Goal: Task Accomplishment & Management: Manage account settings

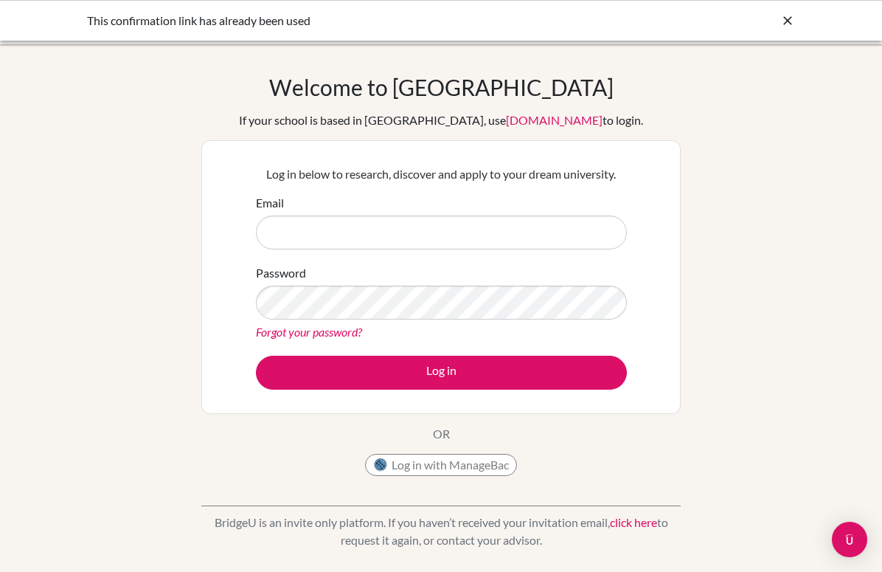
click at [385, 202] on div "Email" at bounding box center [441, 221] width 371 height 55
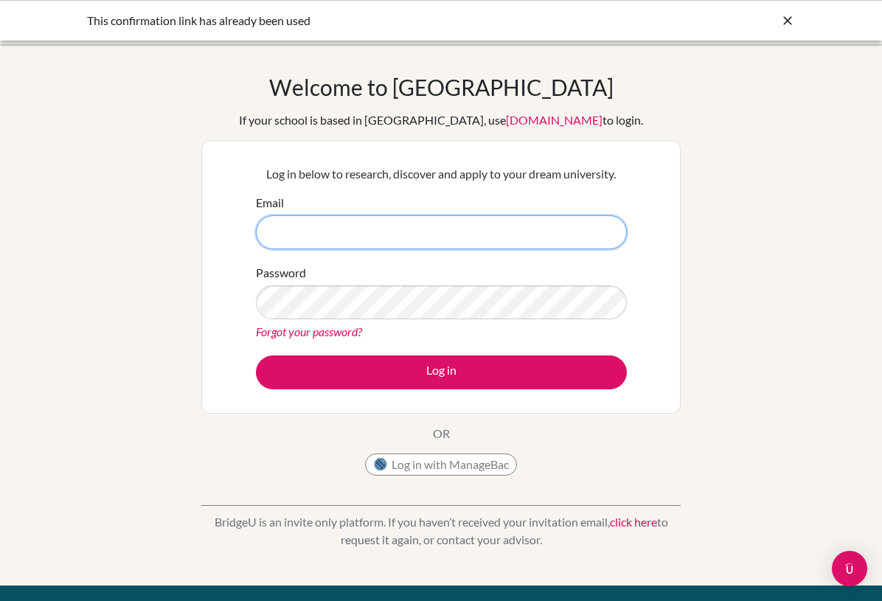
click at [329, 242] on input "Email" at bounding box center [441, 232] width 371 height 34
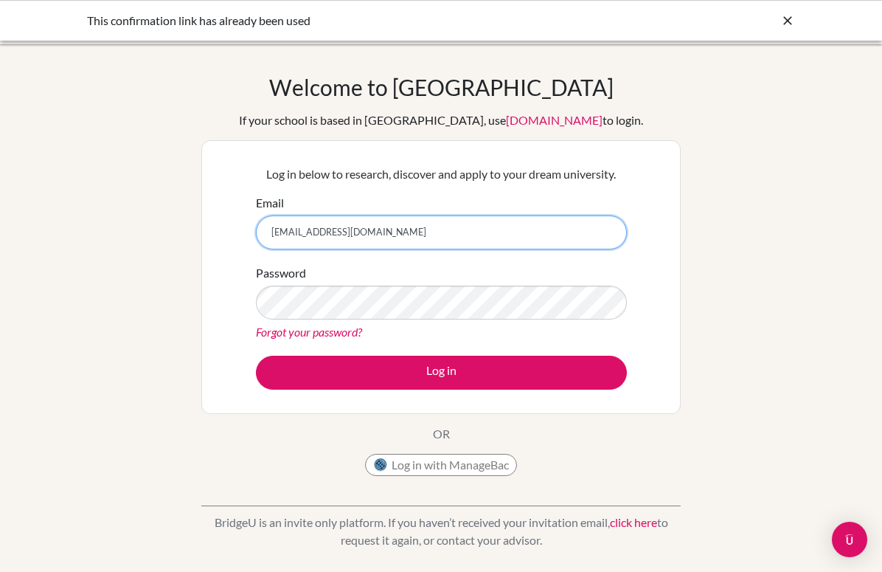
type input "[EMAIL_ADDRESS][DOMAIN_NAME]"
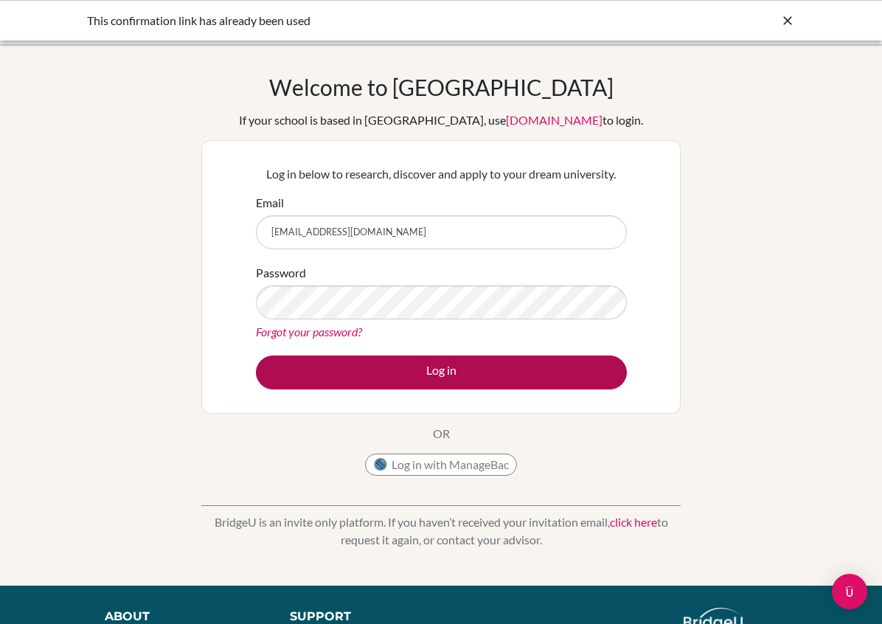
click at [370, 365] on button "Log in" at bounding box center [441, 373] width 371 height 34
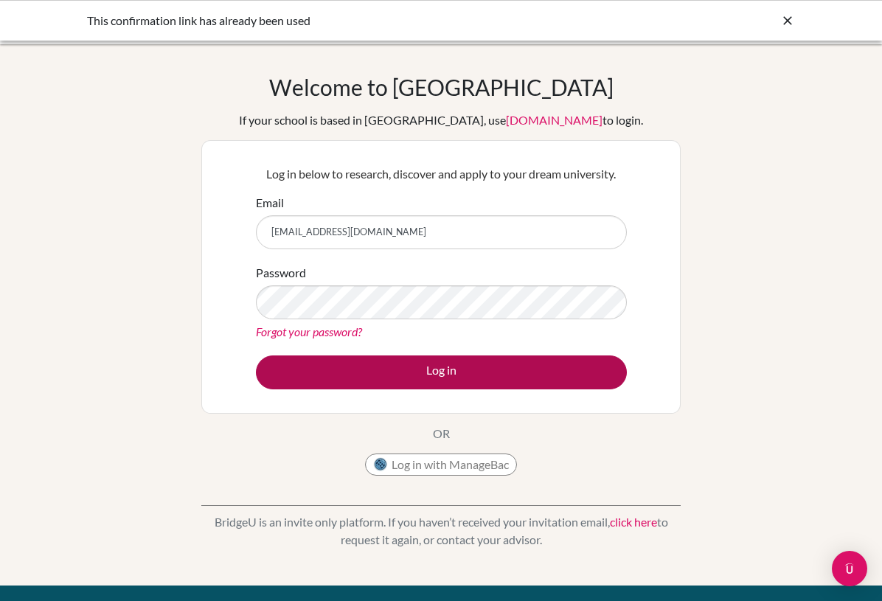
click at [370, 365] on button "Log in" at bounding box center [441, 373] width 371 height 34
click at [427, 378] on button "Log in" at bounding box center [441, 373] width 371 height 34
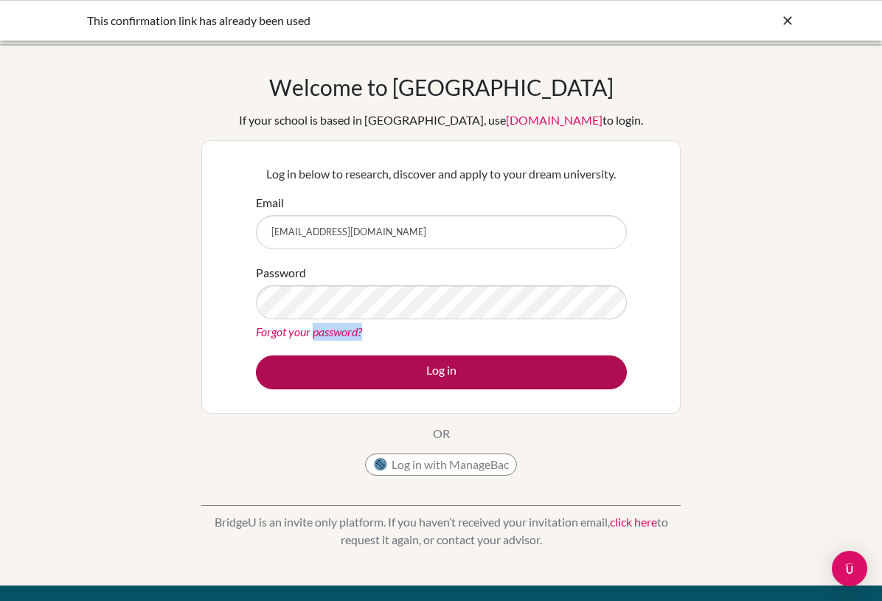
click at [427, 378] on button "Log in" at bounding box center [441, 373] width 371 height 34
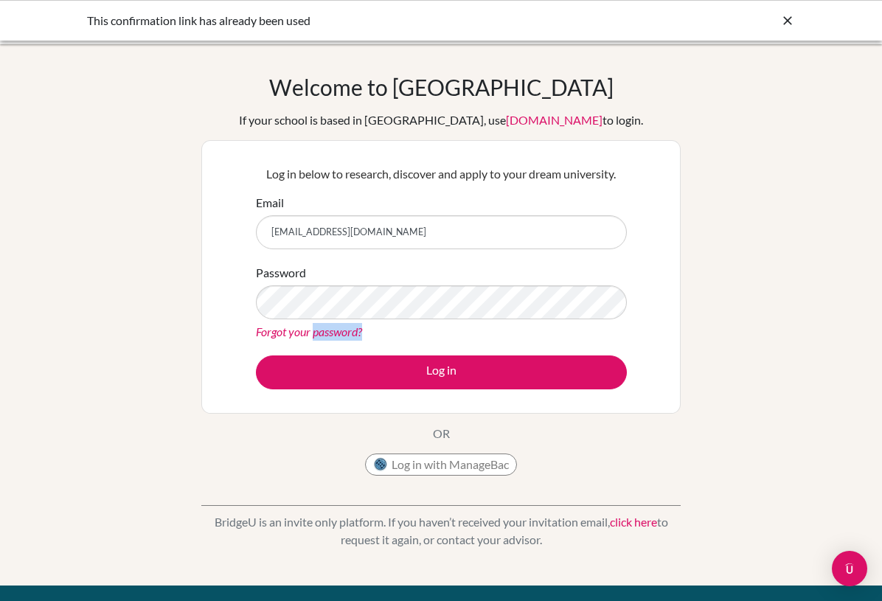
click at [794, 16] on icon at bounding box center [787, 20] width 15 height 15
click at [780, 19] on div "This confirmation link has already been used" at bounding box center [441, 21] width 708 height 18
click at [791, 19] on icon at bounding box center [787, 20] width 15 height 15
click at [794, 20] on icon at bounding box center [787, 20] width 15 height 15
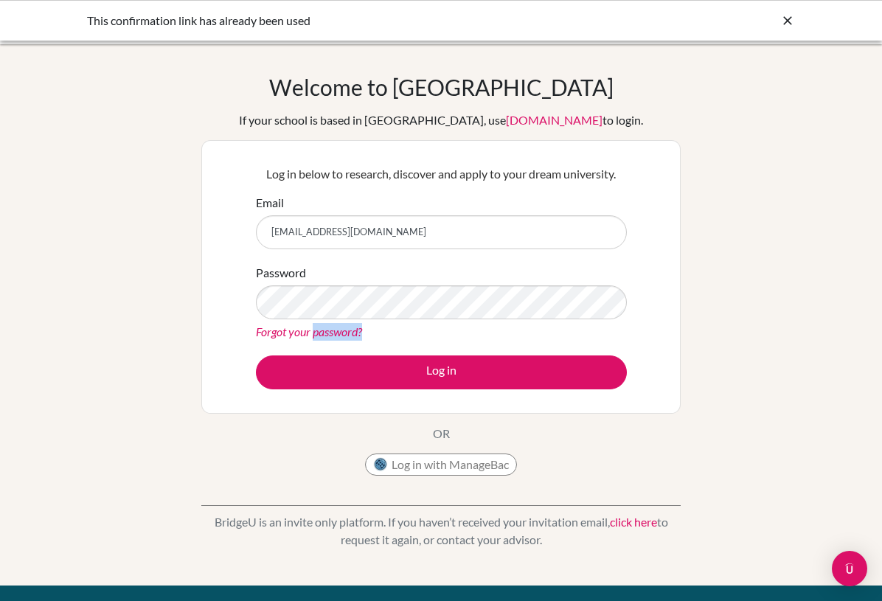
click at [788, 21] on icon at bounding box center [787, 20] width 15 height 15
click at [793, 15] on icon at bounding box center [787, 20] width 15 height 15
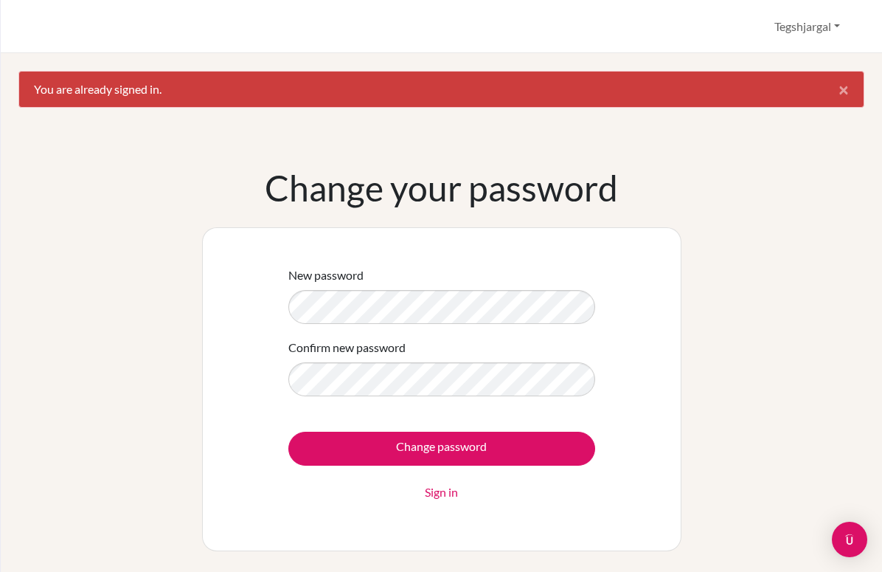
scroll to position [31, 0]
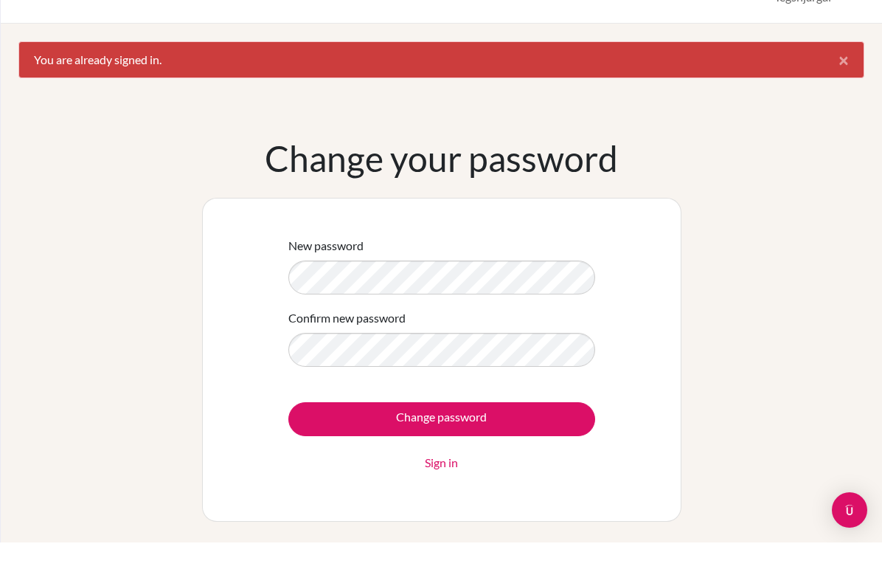
click at [428, 304] on html "Tegshjargal Profile Log out Your browser is not supported by [PERSON_NAME]. Ple…" at bounding box center [441, 286] width 882 height 572
click at [428, 304] on form "New password Confirm new password Change password Sign in" at bounding box center [441, 383] width 307 height 235
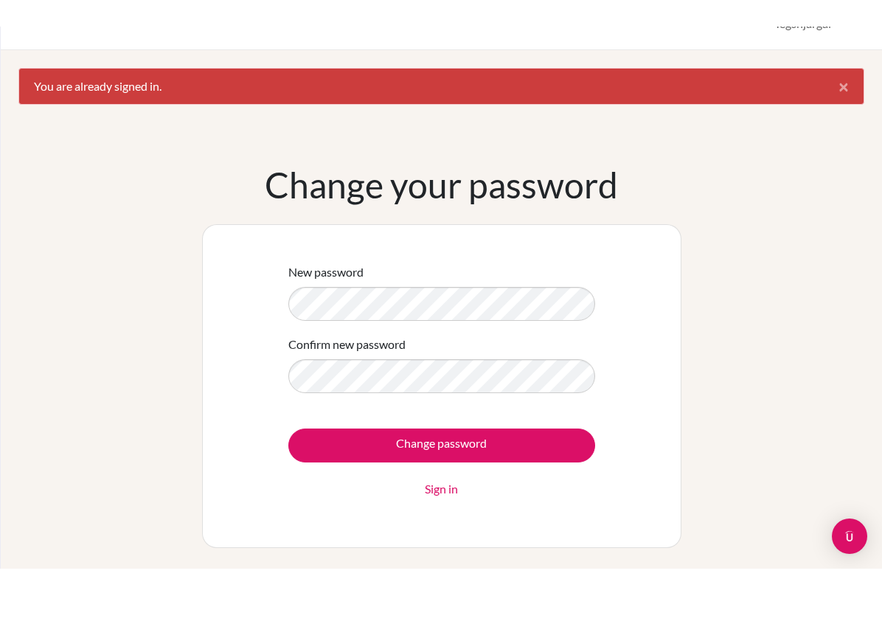
scroll to position [0, 0]
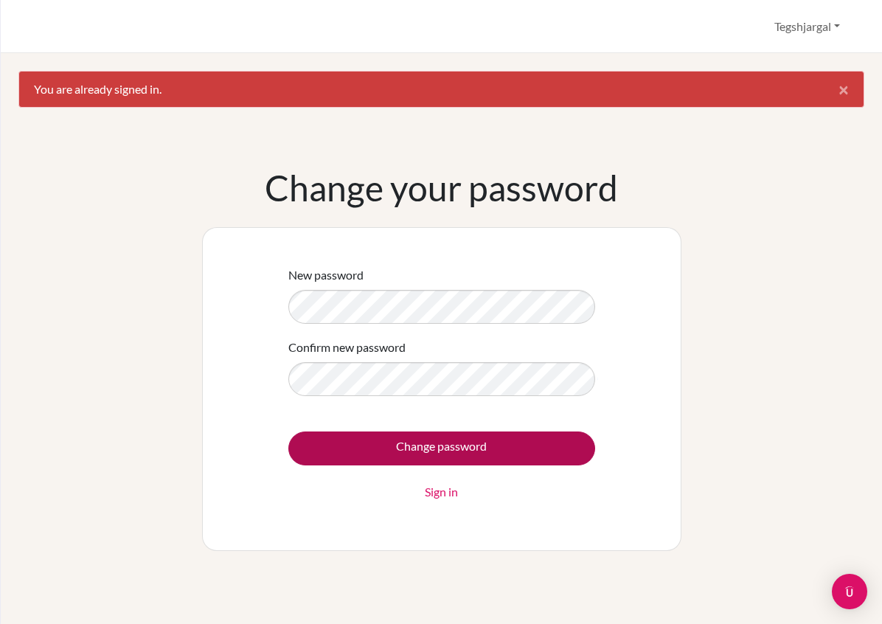
click at [524, 438] on input "Change password" at bounding box center [441, 448] width 307 height 34
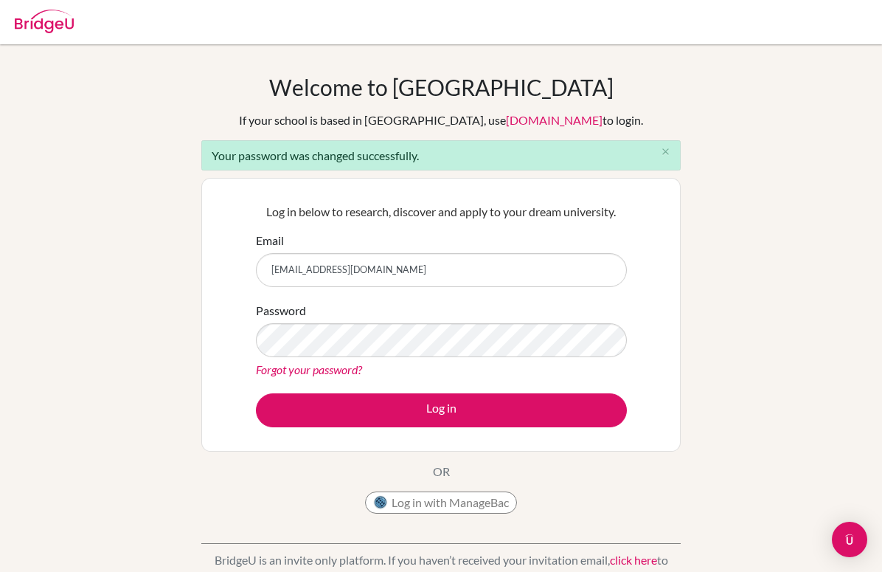
type input "[EMAIL_ADDRESS][DOMAIN_NAME]"
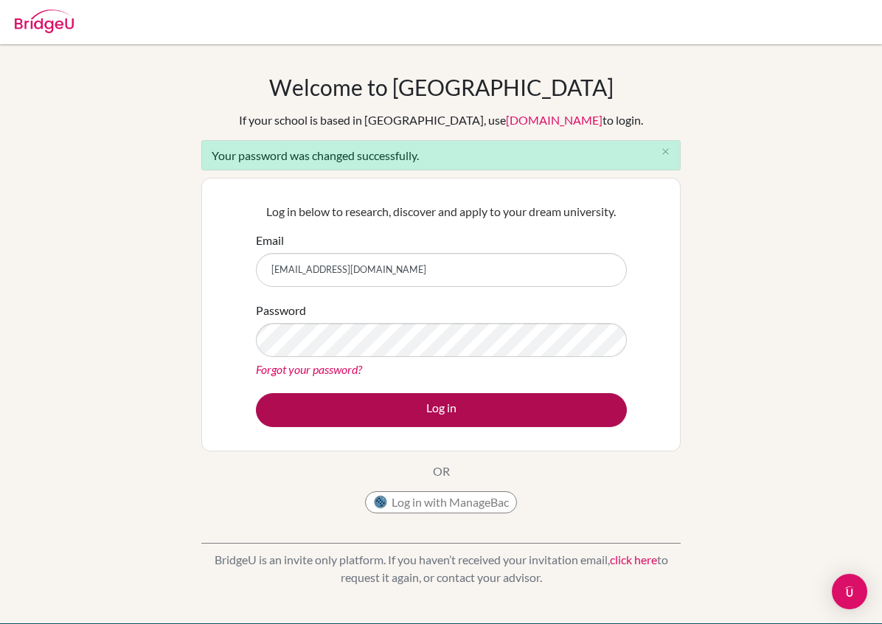
click at [588, 415] on button "Log in" at bounding box center [441, 410] width 371 height 34
